Goal: Task Accomplishment & Management: Use online tool/utility

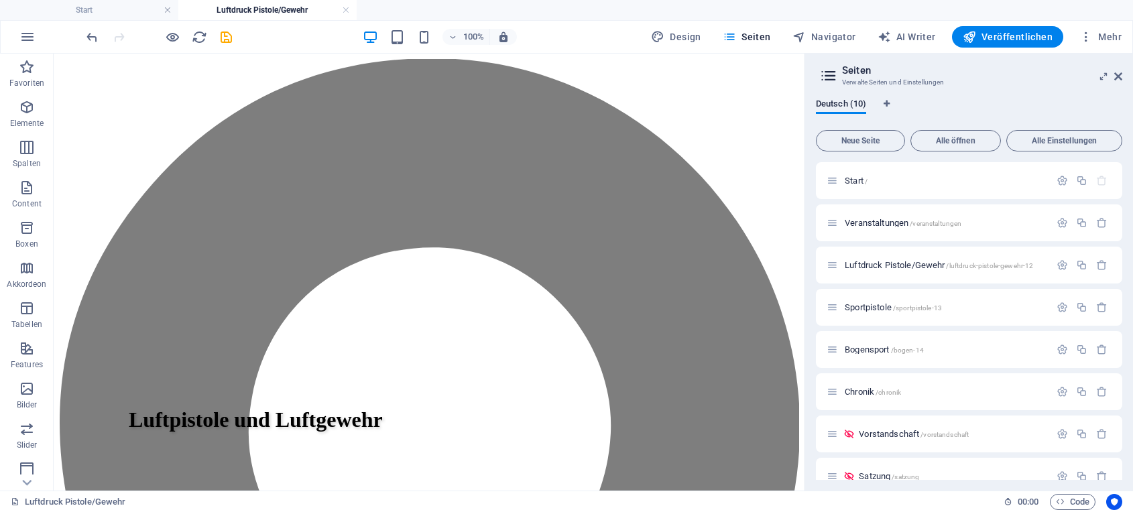
scroll to position [528, 0]
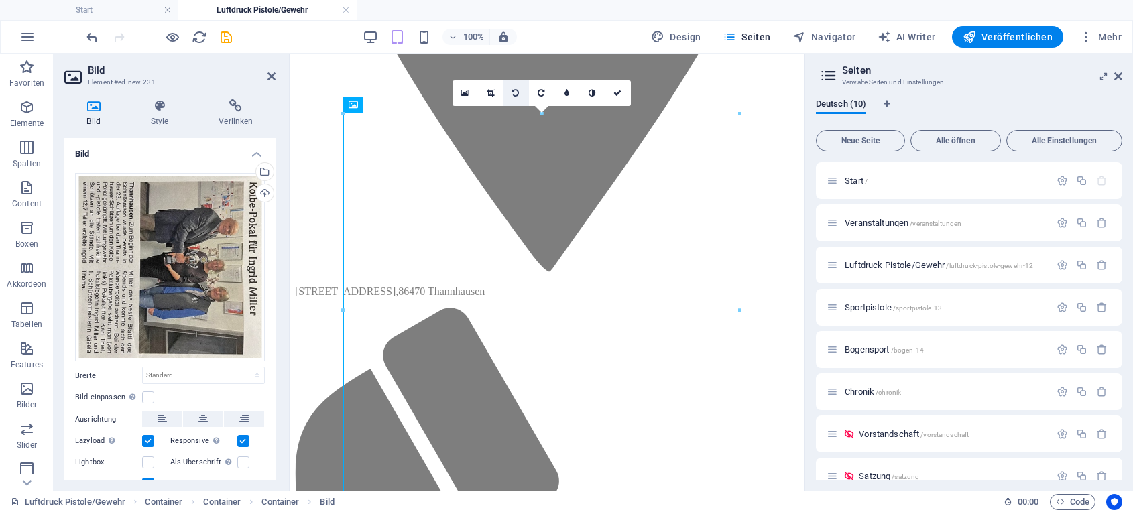
click at [513, 90] on icon at bounding box center [515, 93] width 7 height 8
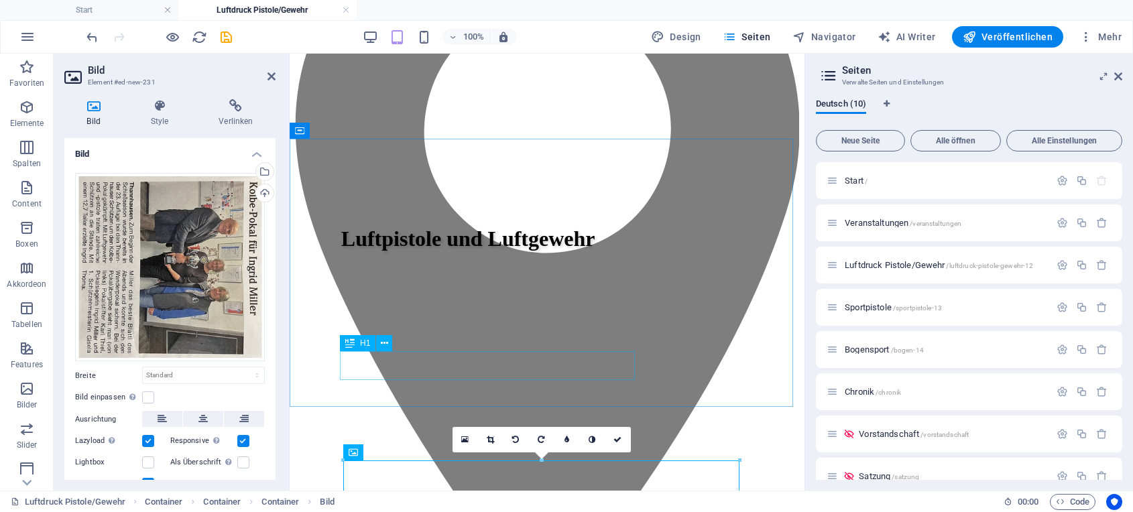
scroll to position [131, 0]
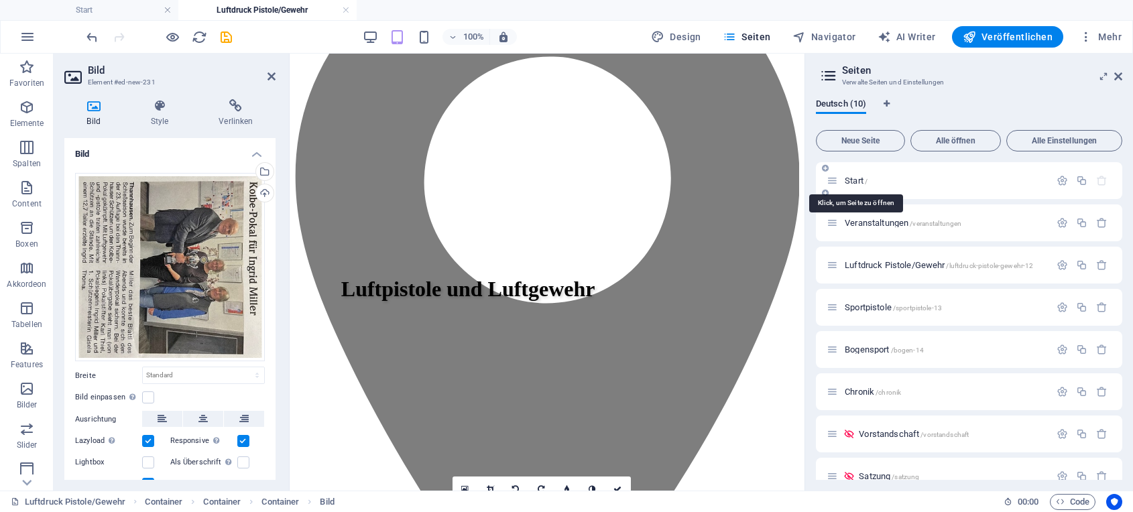
click at [849, 179] on span "Start /" at bounding box center [856, 181] width 23 height 10
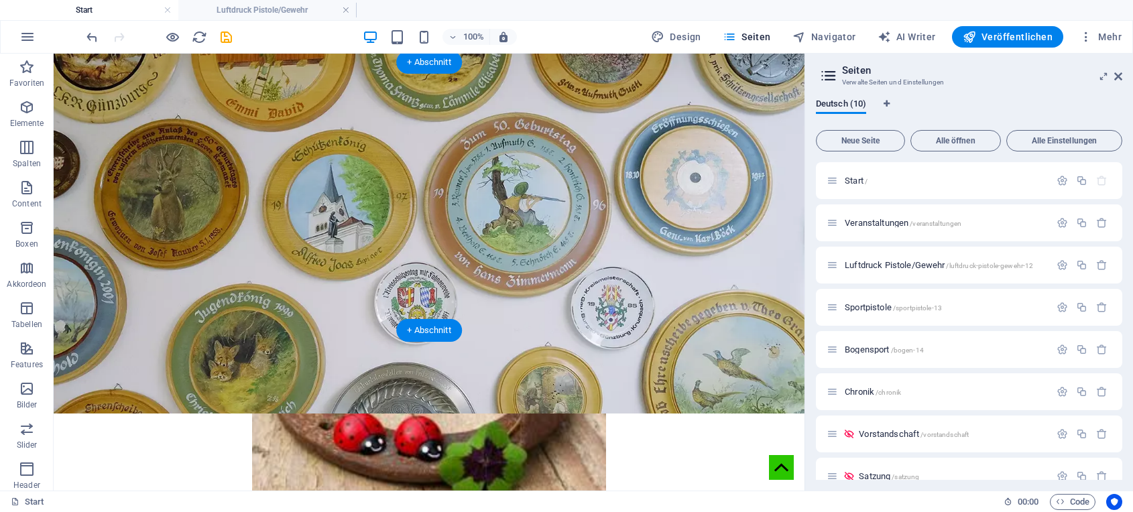
scroll to position [248, 0]
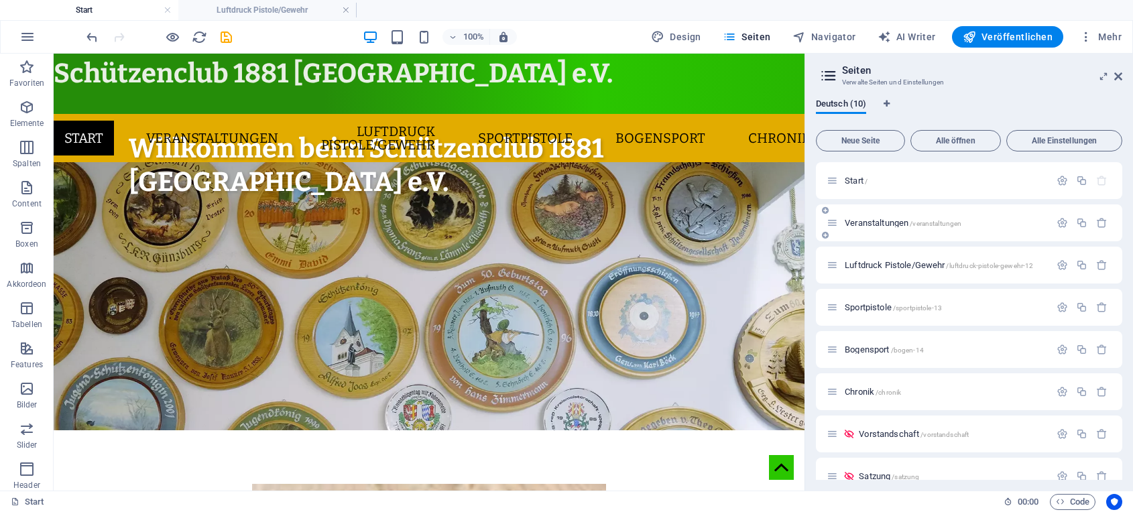
click at [862, 220] on span "Veranstaltungen /veranstaltungen" at bounding box center [903, 223] width 117 height 10
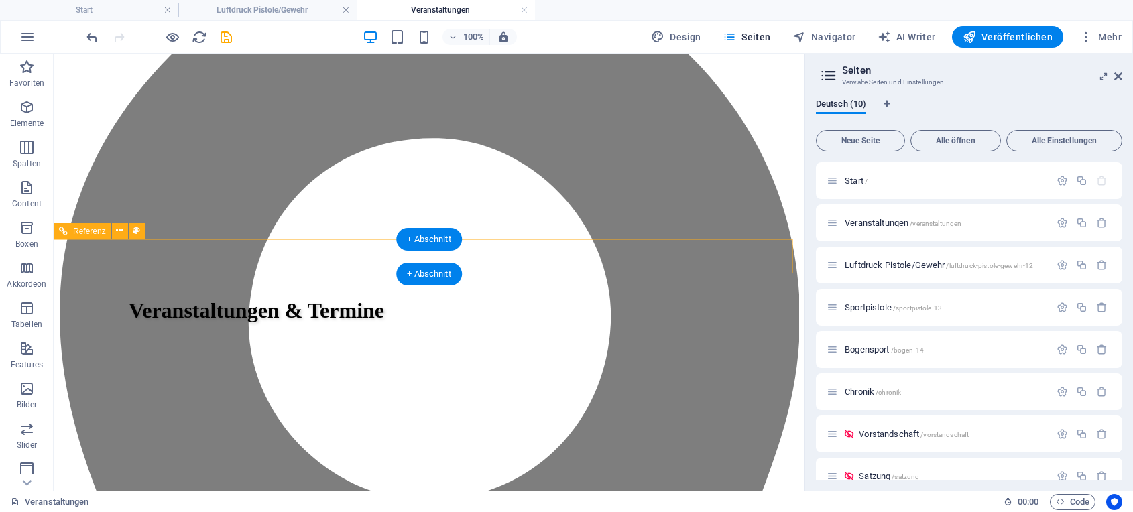
scroll to position [0, 0]
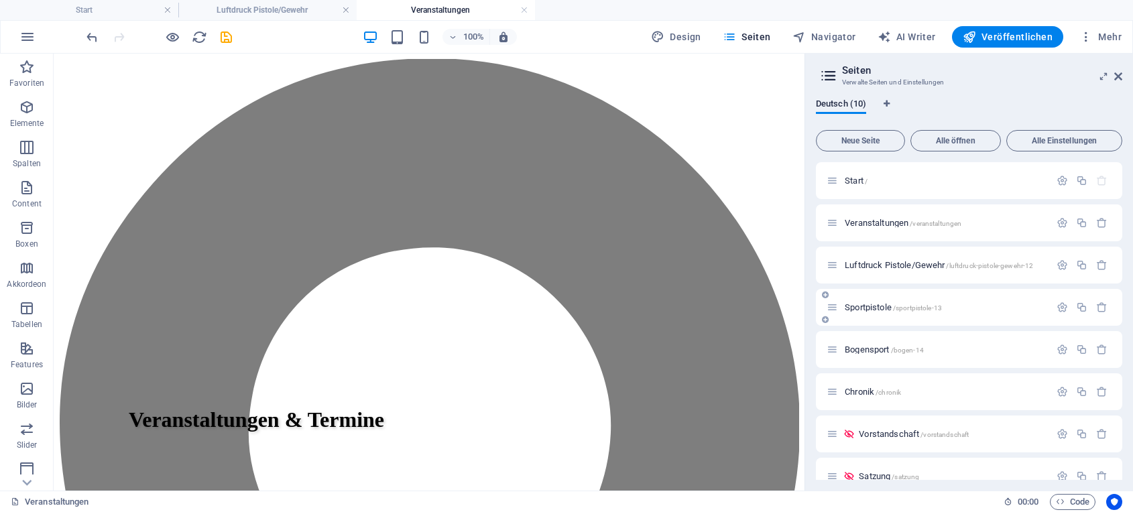
click at [850, 305] on span "Sportpistole /sportpistole-13" at bounding box center [893, 307] width 97 height 10
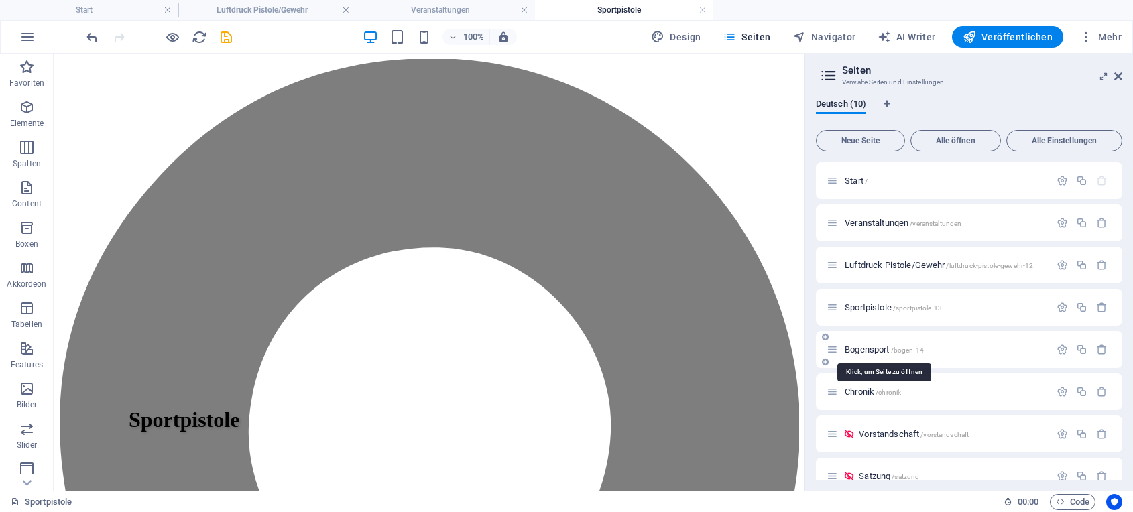
click at [864, 347] on span "Bogensport /bogen-14" at bounding box center [884, 350] width 79 height 10
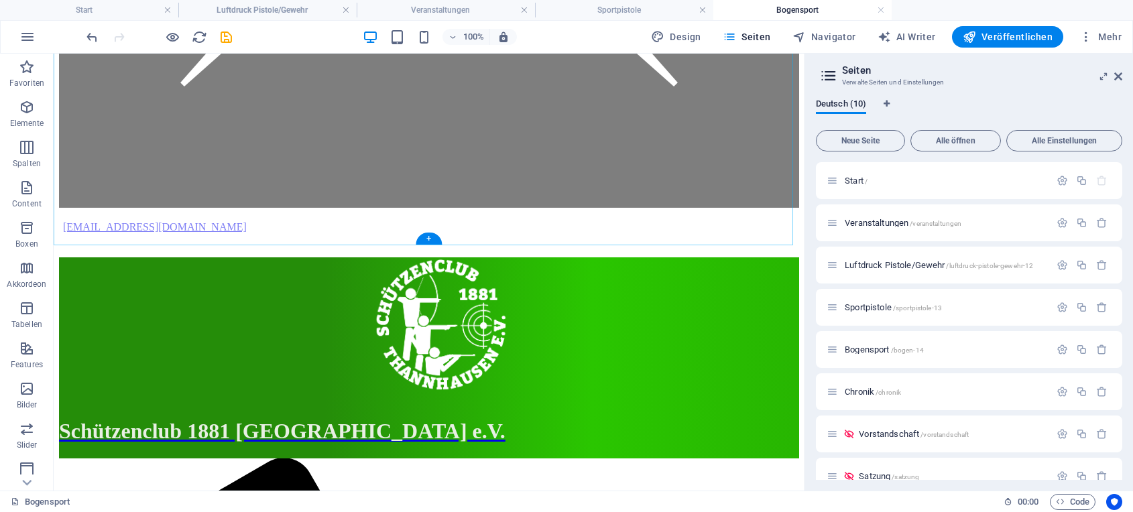
scroll to position [2495, 0]
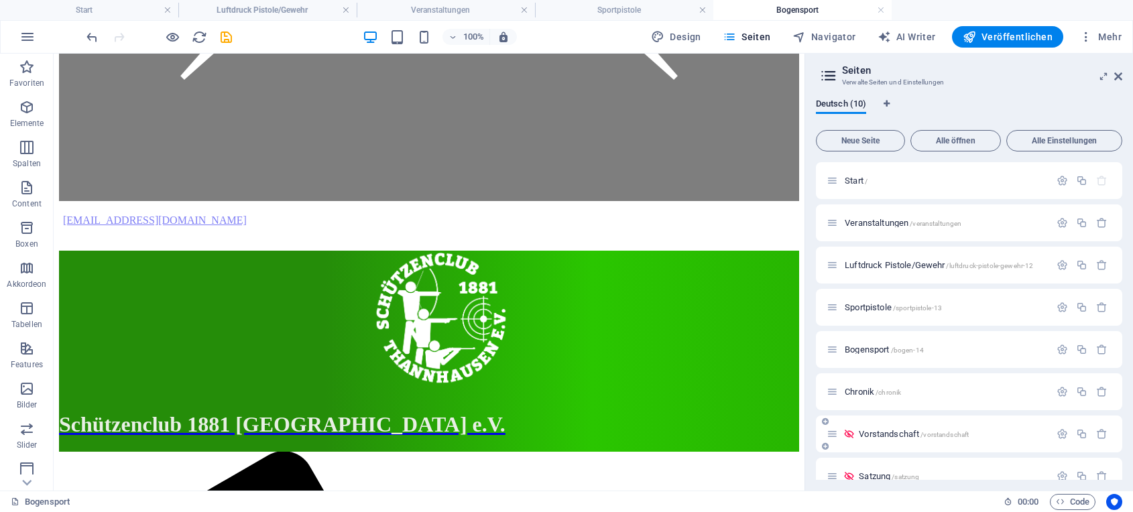
click at [867, 390] on span "Chronik /chronik" at bounding box center [873, 392] width 56 height 10
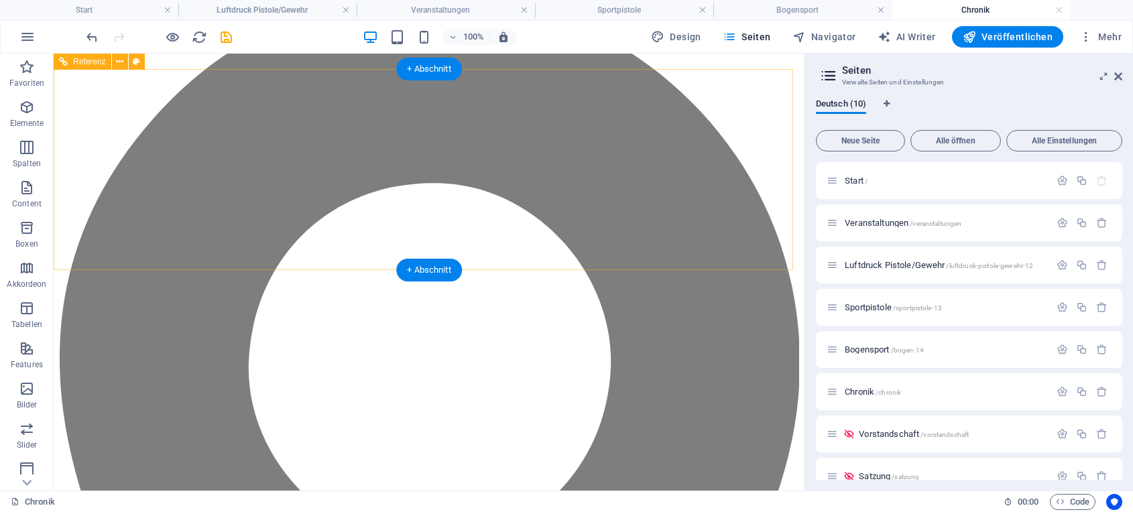
scroll to position [0, 0]
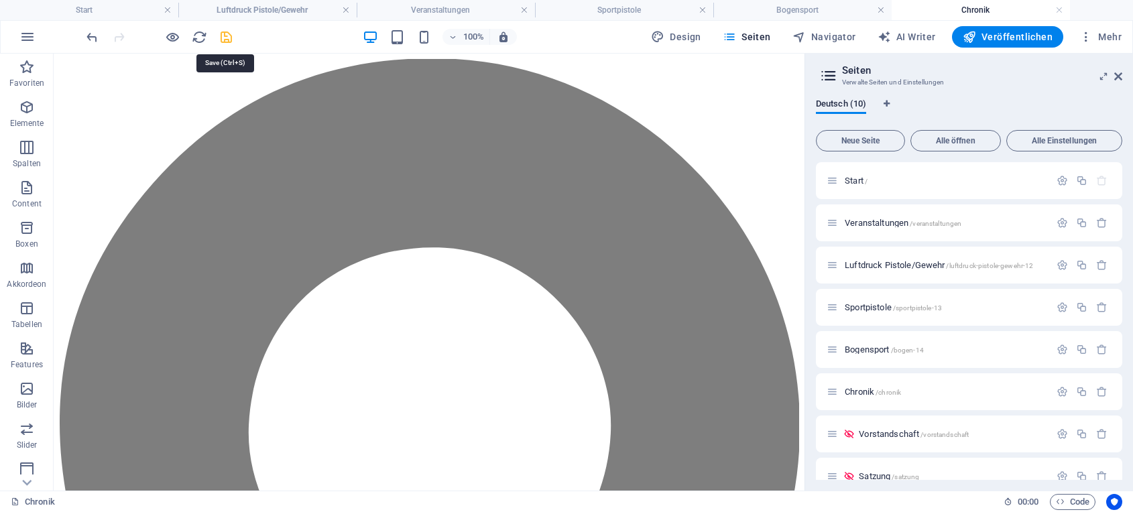
click at [224, 36] on icon "save" at bounding box center [226, 37] width 15 height 15
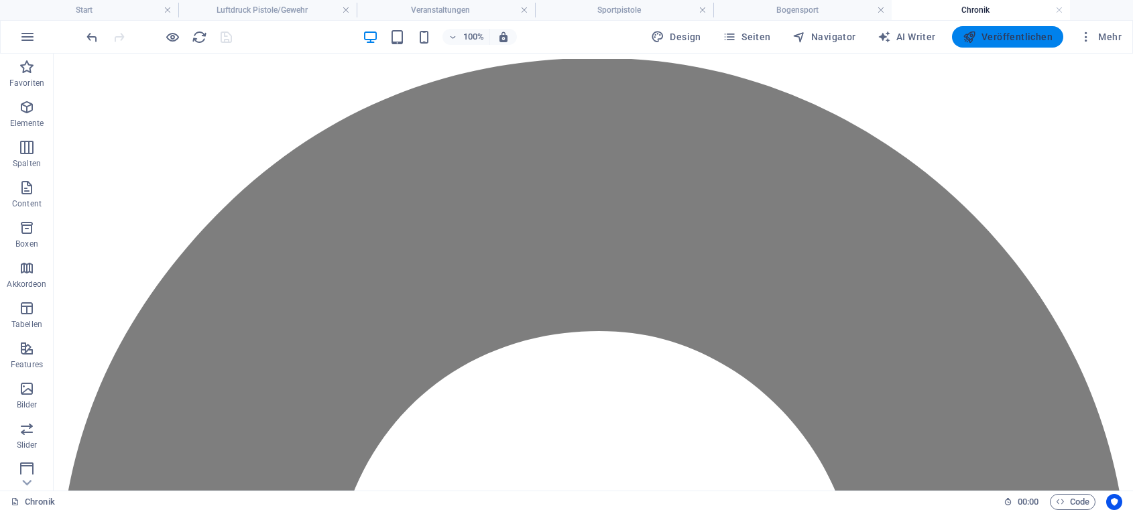
click at [1019, 35] on span "Veröffentlichen" at bounding box center [1008, 36] width 90 height 13
